Goal: Transaction & Acquisition: Obtain resource

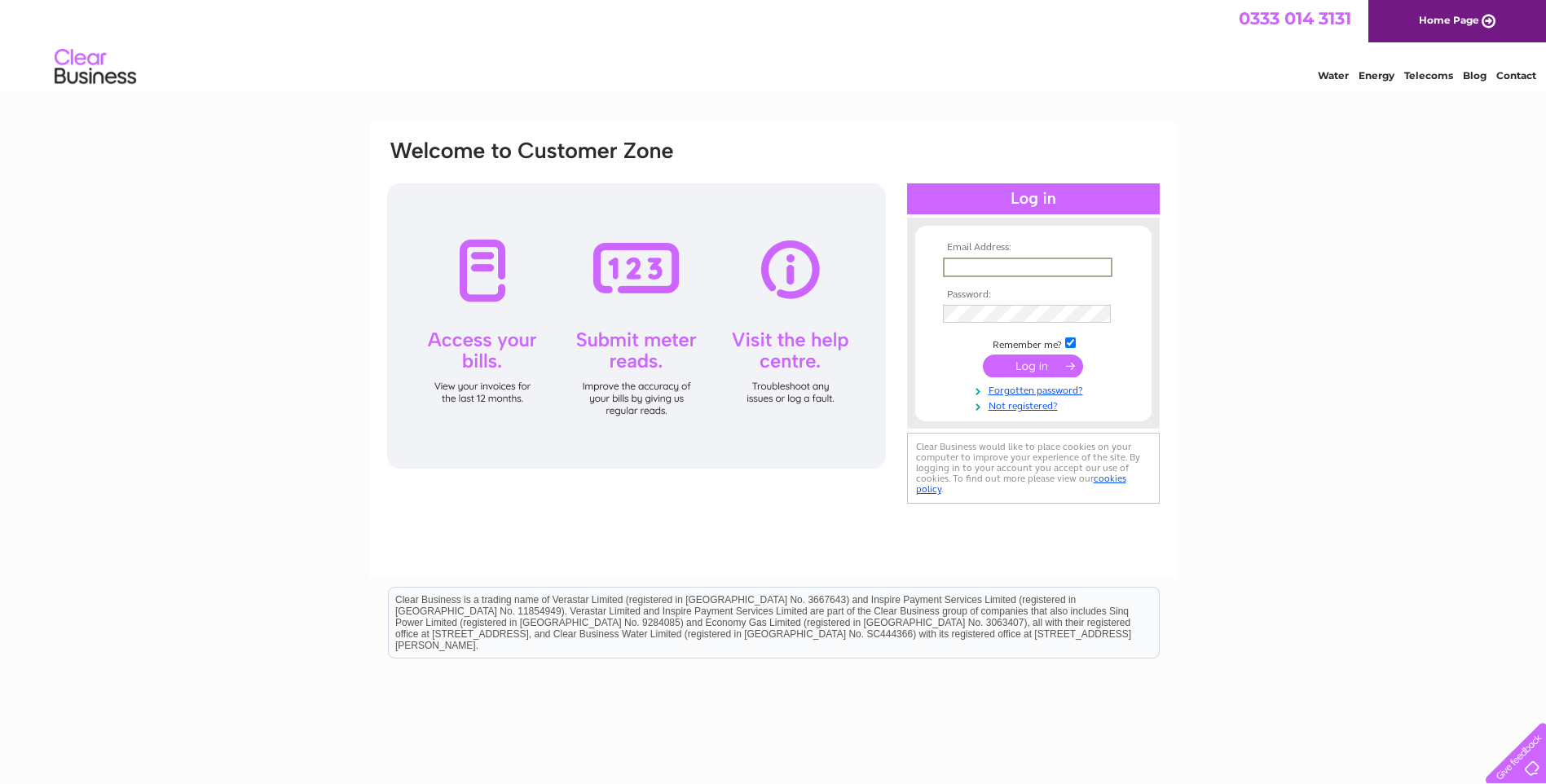
click at [979, 272] on input "text" at bounding box center [1028, 267] width 170 height 20
type input "nelsonsfloshes@gmail.com"
click at [1038, 363] on input "submit" at bounding box center [1033, 364] width 101 height 23
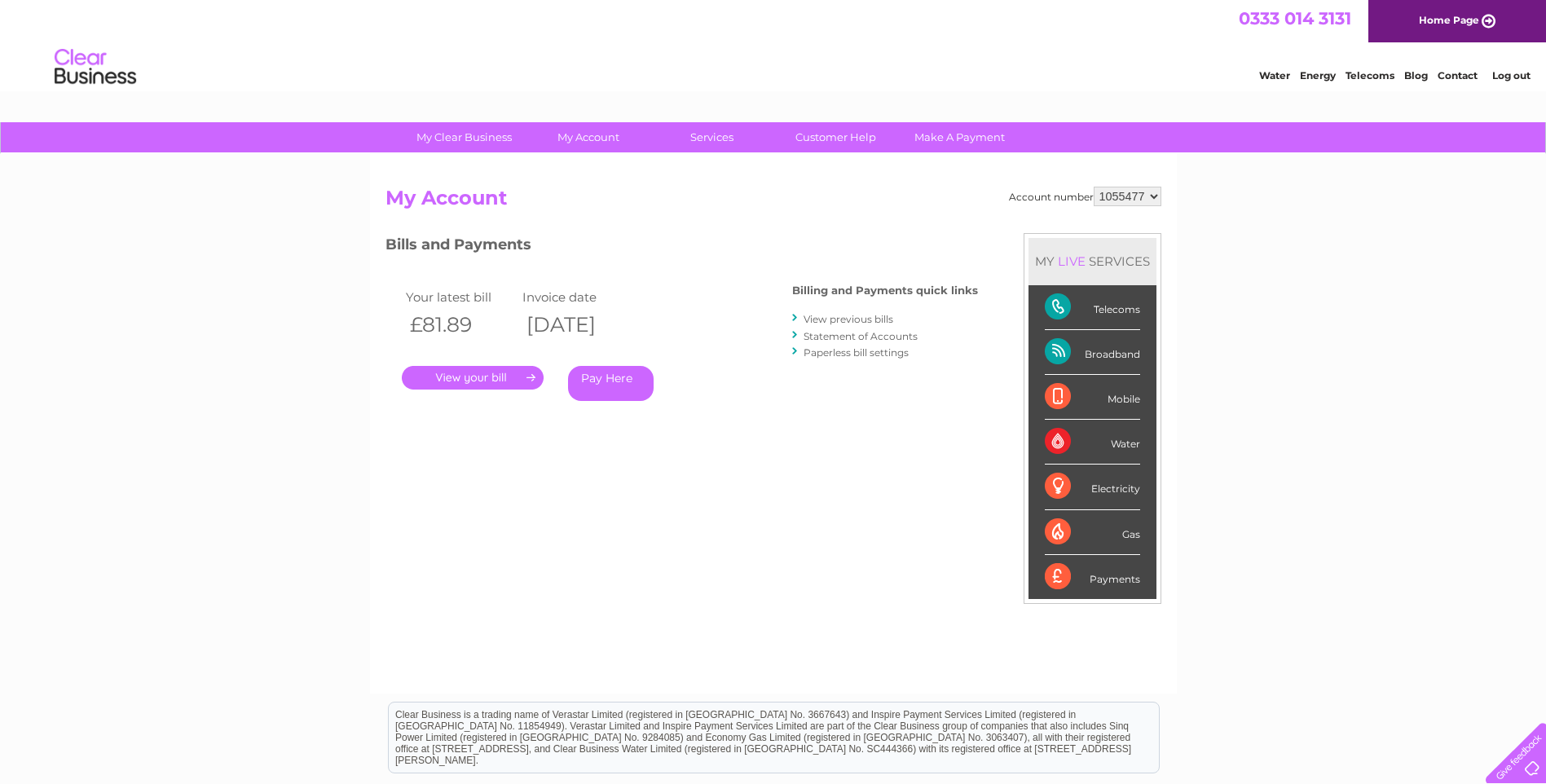
click at [820, 322] on link "View previous bills" at bounding box center [848, 318] width 89 height 12
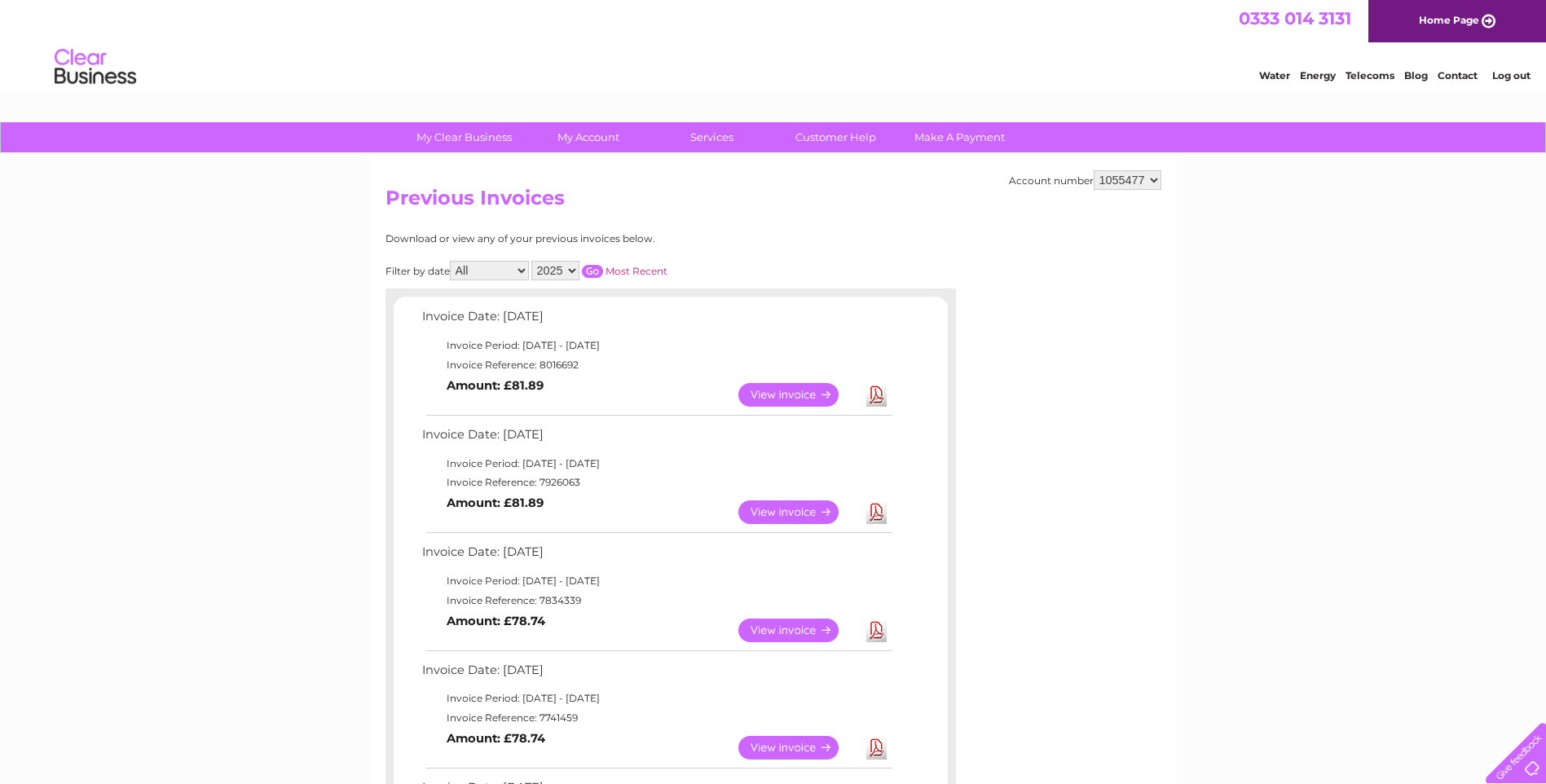
click at [879, 513] on link "Download" at bounding box center [876, 511] width 20 height 23
click at [874, 395] on link "Download" at bounding box center [876, 394] width 20 height 23
click at [1516, 77] on link "Log out" at bounding box center [1511, 74] width 38 height 12
